Goal: Information Seeking & Learning: Learn about a topic

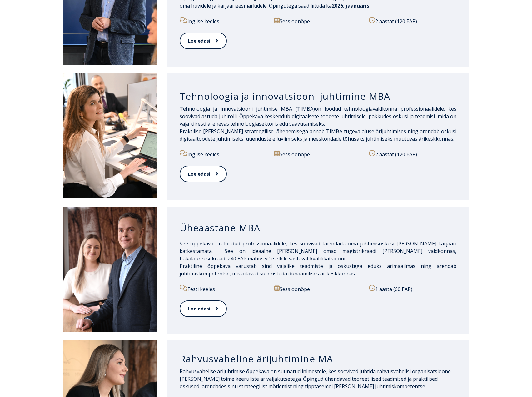
scroll to position [281, 0]
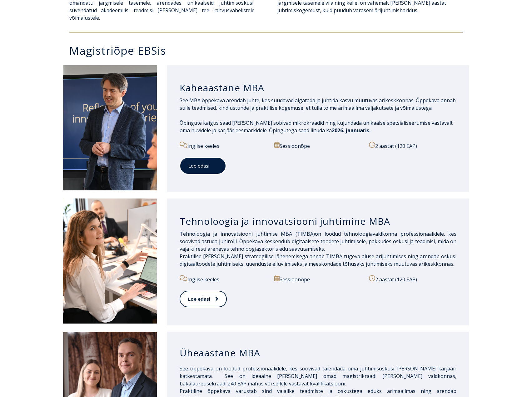
click at [208, 162] on link "Loe edasi" at bounding box center [203, 165] width 47 height 17
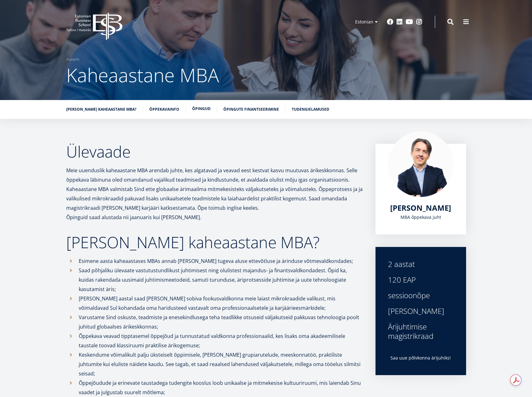
click at [198, 109] on link "Õpingud" at bounding box center [201, 109] width 18 height 6
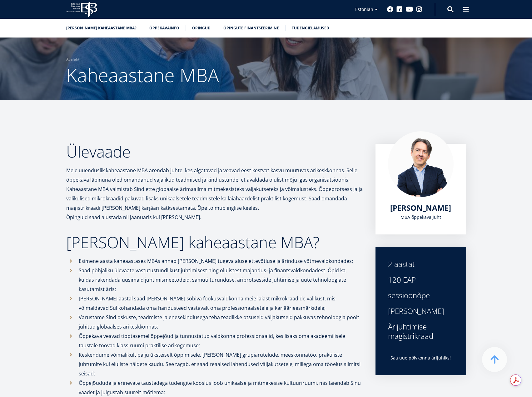
scroll to position [1163, 0]
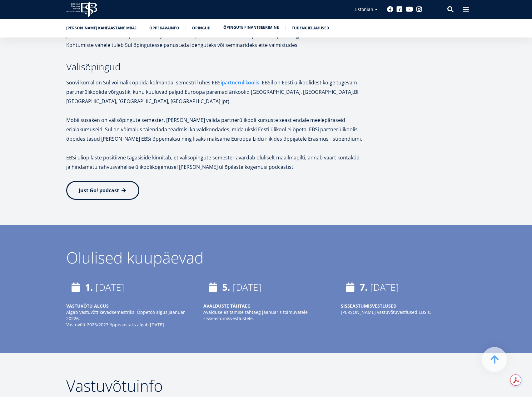
click at [240, 26] on link "Õpingute finantseerimine" at bounding box center [252, 27] width 56 height 6
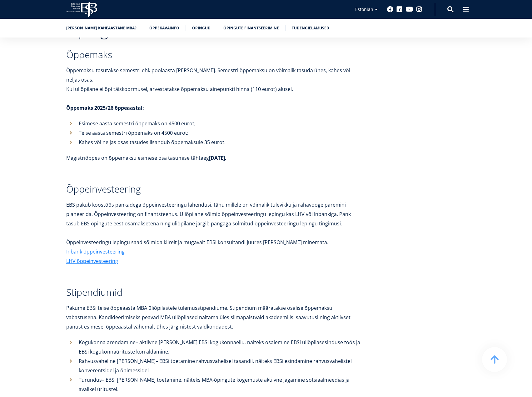
scroll to position [2069, 0]
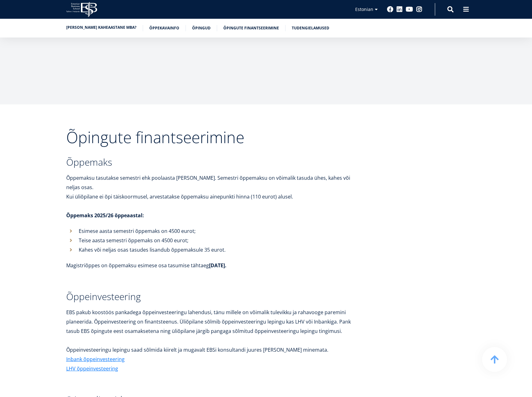
click at [101, 25] on link "[PERSON_NAME] kaheaastane MBA?" at bounding box center [101, 27] width 70 height 6
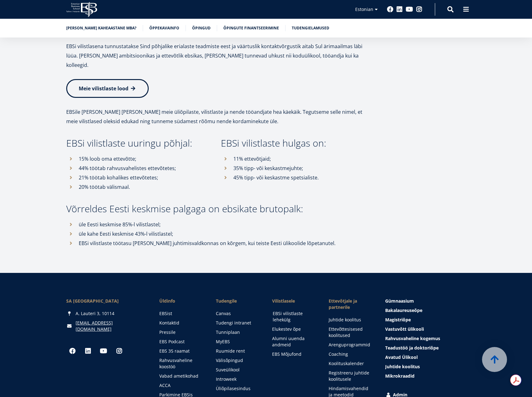
scroll to position [2880, 0]
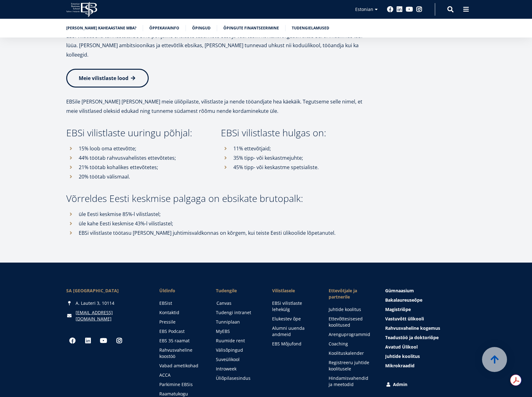
click at [225, 300] on link "Canvas" at bounding box center [239, 303] width 44 height 6
